Goal: Check status: Check status

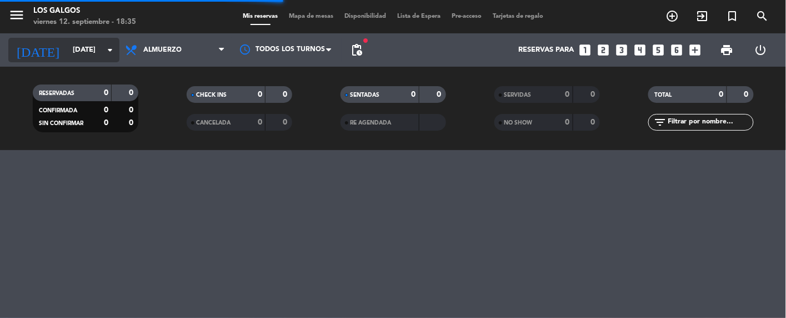
click at [109, 49] on icon "arrow_drop_down" at bounding box center [109, 49] width 13 height 13
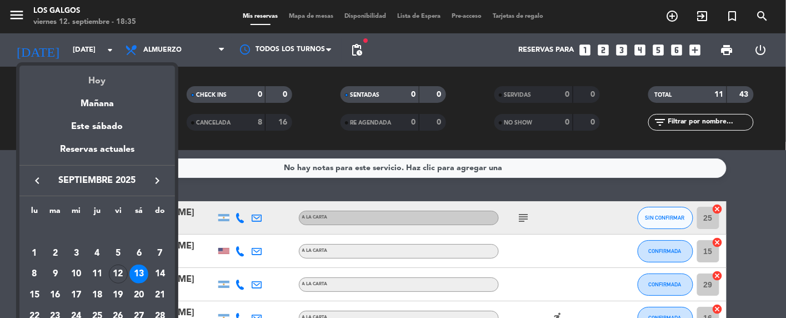
click at [98, 83] on div "Hoy" at bounding box center [97, 77] width 156 height 23
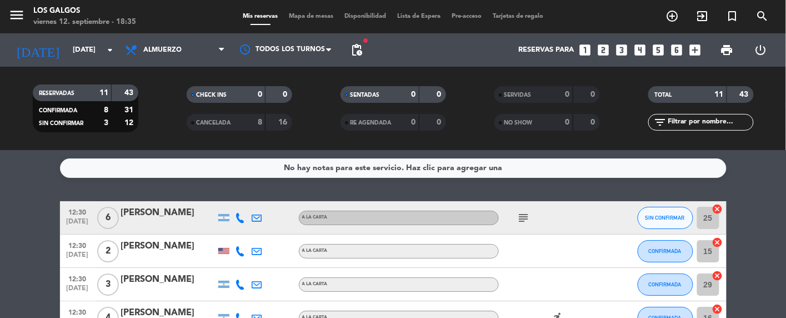
type input "[DATE]"
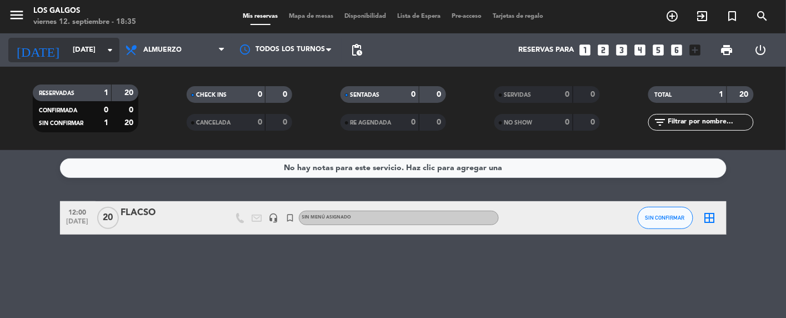
click at [111, 48] on icon "arrow_drop_down" at bounding box center [109, 49] width 13 height 13
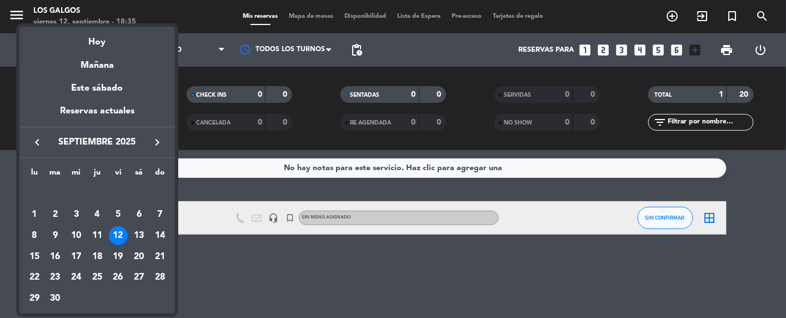
click at [318, 126] on div at bounding box center [393, 159] width 786 height 318
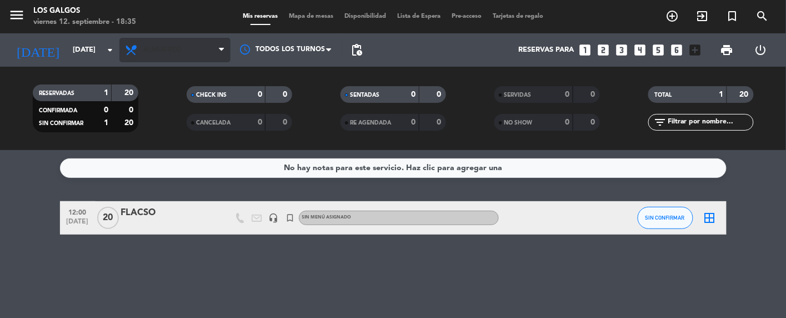
click at [220, 50] on icon at bounding box center [221, 50] width 5 height 9
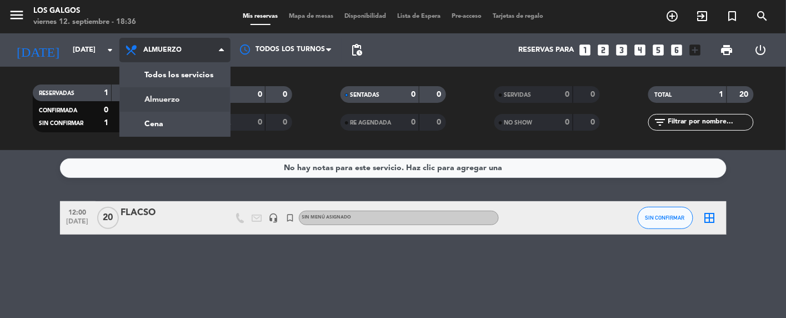
click at [169, 123] on div "menu Los Galgos viernes 12. septiembre - 18:36 Mis reservas Mapa de mesas Dispo…" at bounding box center [393, 75] width 786 height 150
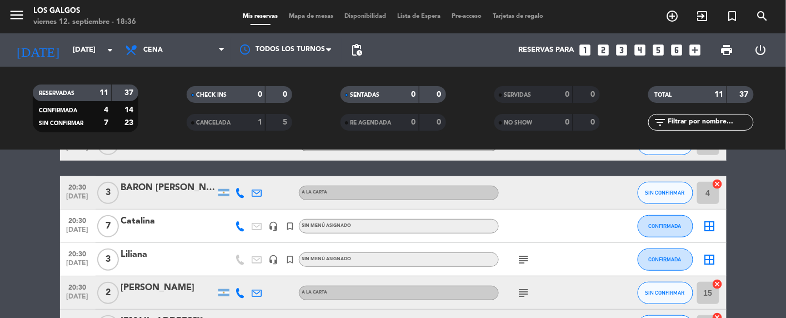
scroll to position [216, 0]
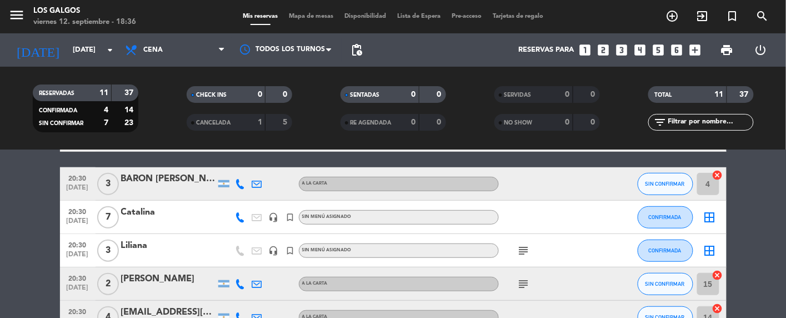
click at [62, 173] on div "20:30 [DATE]" at bounding box center [78, 183] width 36 height 33
click at [358, 50] on span "pending_actions" at bounding box center [356, 49] width 13 height 13
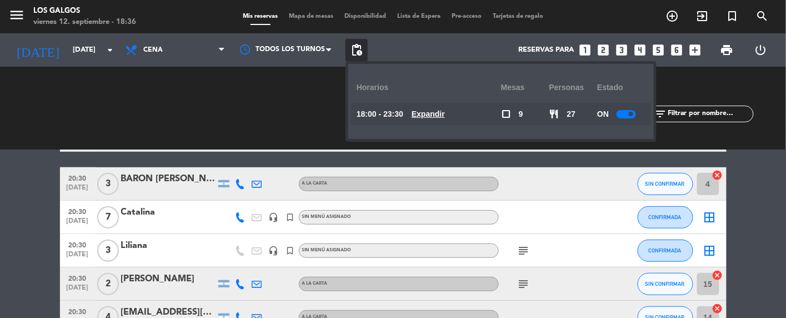
click at [633, 113] on span at bounding box center [631, 114] width 4 height 4
click at [769, 214] on bookings-row "20:00 [DATE] 2 [PERSON_NAME] A LA CARTA SIN CONFIRMAR 3 cancel 20:00 [DATE] 2 […" at bounding box center [393, 176] width 786 height 382
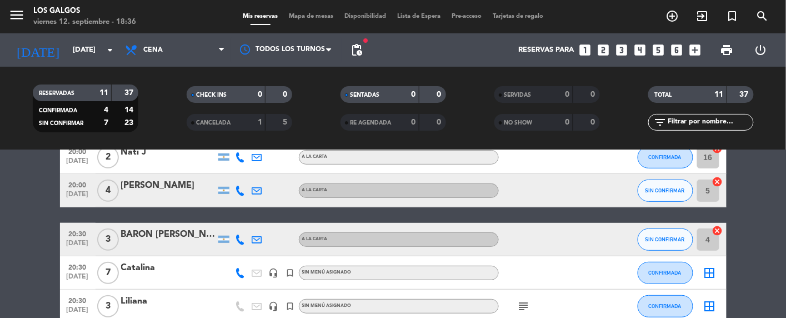
scroll to position [160, 0]
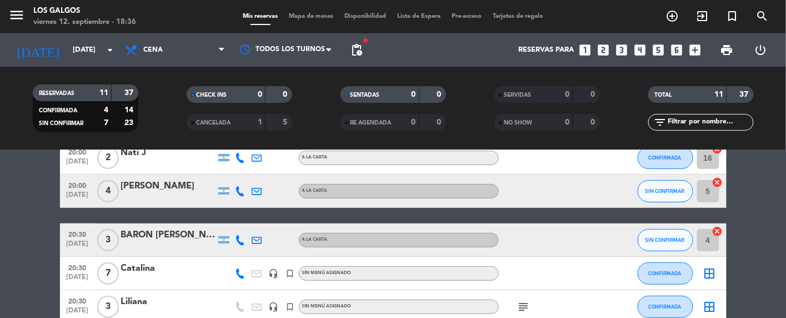
click at [32, 268] on bookings-row "20:00 [DATE] 2 [PERSON_NAME] A LA CARTA SIN CONFIRMAR 3 cancel 20:00 [DATE] 2 […" at bounding box center [393, 232] width 786 height 382
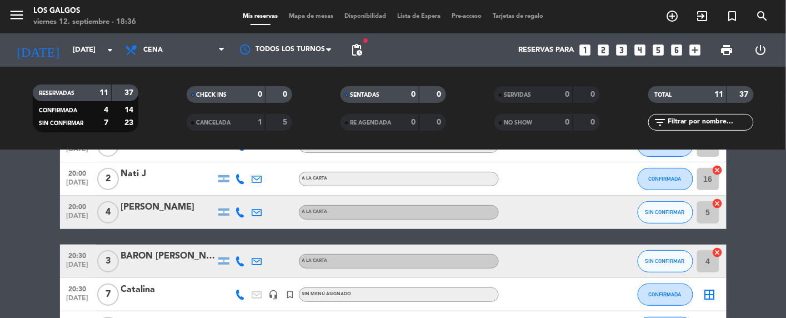
scroll to position [0, 0]
